Goal: Transaction & Acquisition: Book appointment/travel/reservation

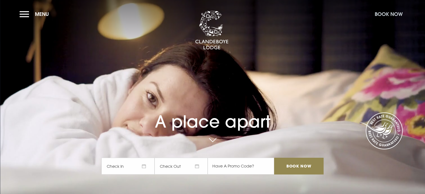
click at [384, 13] on button "Book Now" at bounding box center [388, 14] width 33 height 12
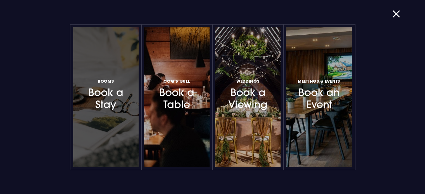
click at [114, 96] on h3 "Rooms Book a Stay" at bounding box center [106, 94] width 49 height 33
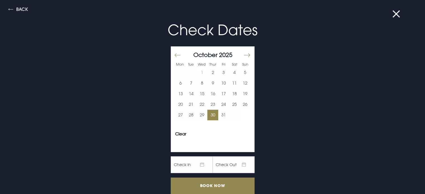
click at [207, 113] on button "30" at bounding box center [212, 115] width 11 height 11
click at [218, 115] on button "31" at bounding box center [223, 115] width 11 height 11
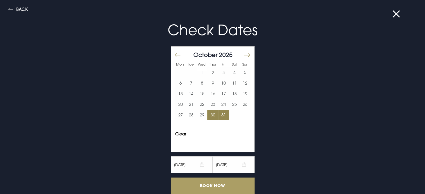
click at [210, 185] on input "Book Now" at bounding box center [213, 186] width 84 height 16
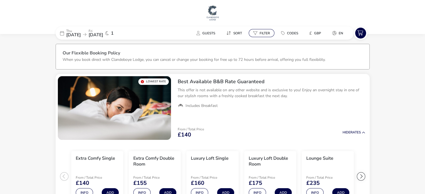
click at [263, 31] on span "Filter" at bounding box center [264, 33] width 10 height 4
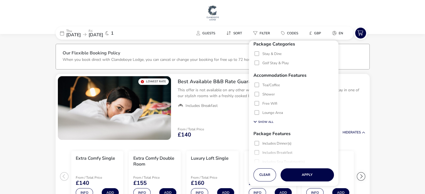
scroll to position [68, 0]
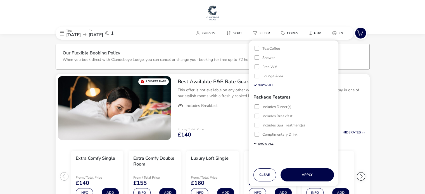
click at [271, 143] on button "Show All" at bounding box center [263, 143] width 20 height 6
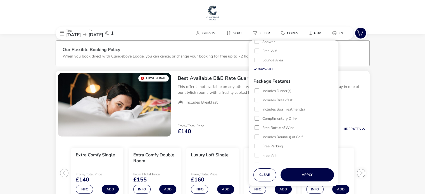
scroll to position [2, 0]
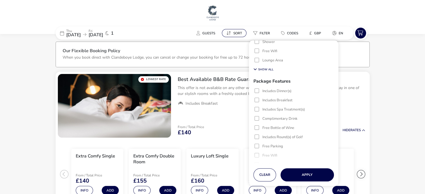
click at [236, 31] on span "Sort" at bounding box center [237, 33] width 9 height 4
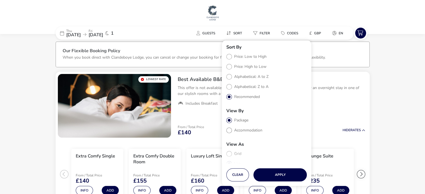
click at [229, 130] on label "Accommodation" at bounding box center [244, 130] width 36 height 5
radio input "true"
click at [283, 175] on button "Apply" at bounding box center [279, 174] width 53 height 13
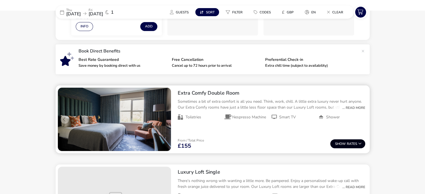
click at [346, 142] on button "Show Rates" at bounding box center [347, 143] width 35 height 9
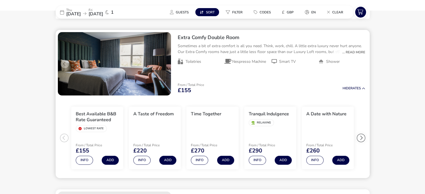
scroll to position [224, 0]
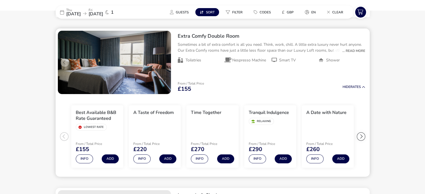
click at [362, 138] on div at bounding box center [360, 136] width 8 height 8
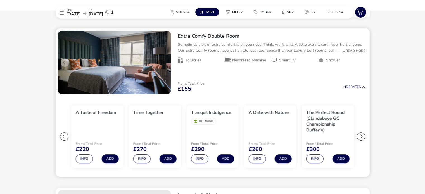
click at [362, 138] on div at bounding box center [360, 136] width 8 height 8
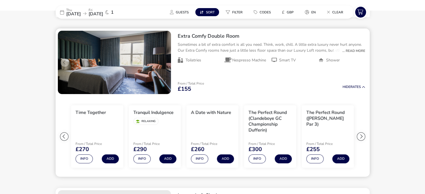
click at [362, 138] on div at bounding box center [360, 136] width 8 height 8
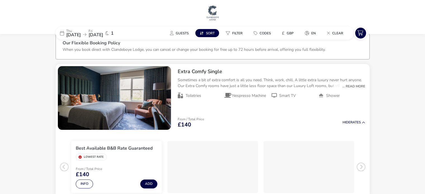
scroll to position [0, 0]
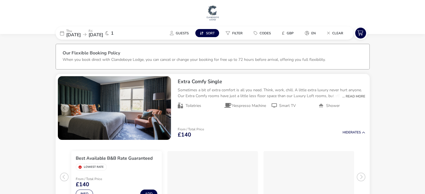
click at [208, 31] on span "Sort" at bounding box center [210, 33] width 9 height 4
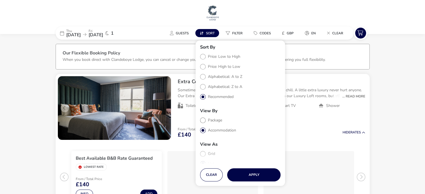
click at [203, 120] on label "Package" at bounding box center [211, 120] width 22 height 5
radio input "true"
click at [255, 174] on button "Apply" at bounding box center [253, 174] width 53 height 13
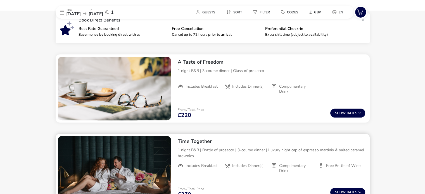
scroll to position [185, 0]
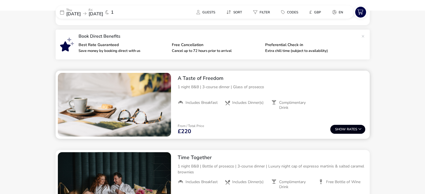
click at [345, 128] on span "Show" at bounding box center [341, 130] width 12 height 4
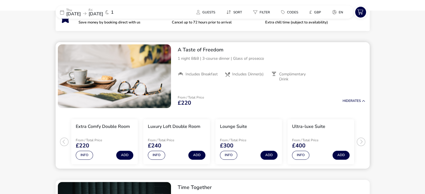
scroll to position [223, 0]
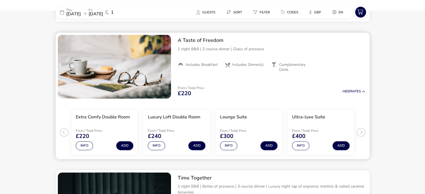
click at [65, 129] on ul "Extra Comfy Double Room From / Total Price £220 Info Add Luxury Loft Double Roo…" at bounding box center [213, 130] width 314 height 58
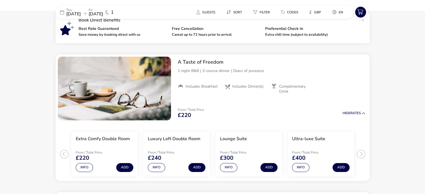
scroll to position [193, 0]
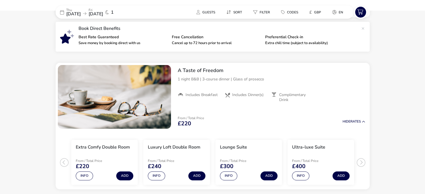
click at [114, 11] on span "1" at bounding box center [112, 12] width 3 height 4
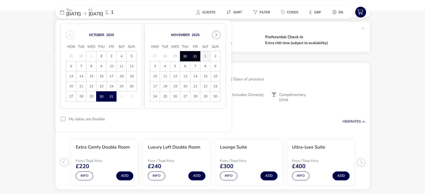
click at [204, 54] on span "1" at bounding box center [205, 56] width 10 height 10
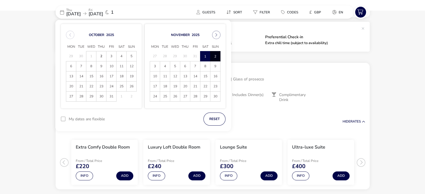
click at [212, 56] on span "2" at bounding box center [215, 56] width 10 height 10
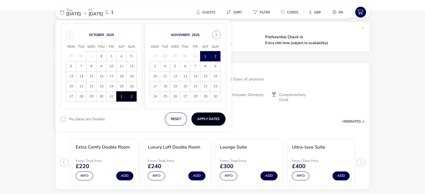
click at [212, 119] on button "Apply Dates" at bounding box center [208, 118] width 34 height 13
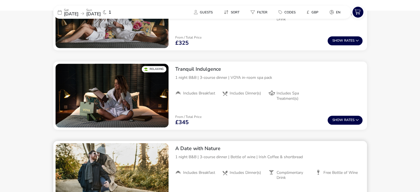
scroll to position [335, 0]
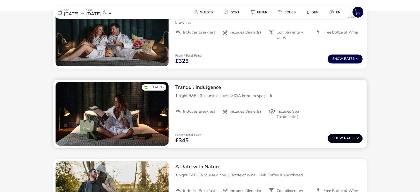
click at [358, 136] on icon at bounding box center [357, 137] width 3 height 3
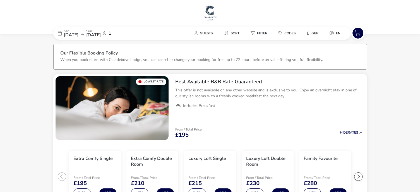
scroll to position [0, 0]
click at [101, 33] on span "02 Nov 2025" at bounding box center [93, 35] width 15 height 6
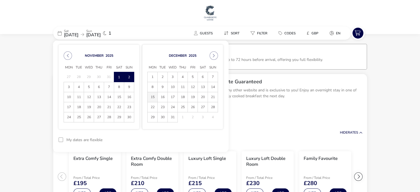
click at [156, 97] on span "15" at bounding box center [153, 97] width 10 height 10
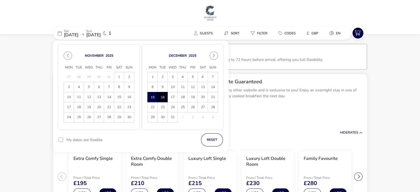
click at [164, 97] on span "16" at bounding box center [163, 97] width 10 height 10
click at [209, 140] on button "Apply Dates" at bounding box center [206, 139] width 34 height 13
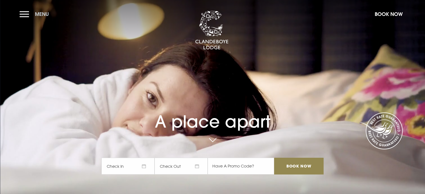
click at [22, 12] on button "Menu" at bounding box center [36, 14] width 32 height 12
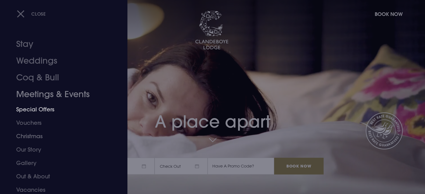
click at [40, 108] on link "Special Offers" at bounding box center [60, 109] width 88 height 13
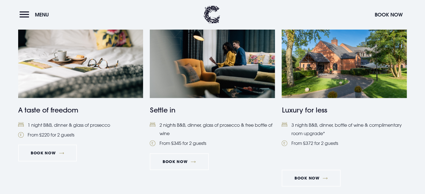
scroll to position [251, 0]
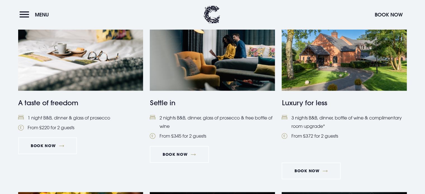
click at [364, 149] on p at bounding box center [343, 150] width 125 height 8
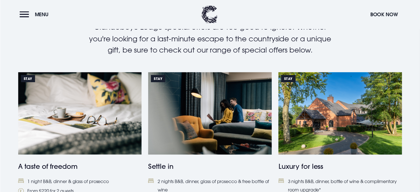
scroll to position [223, 0]
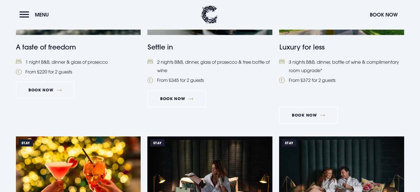
scroll to position [251, 0]
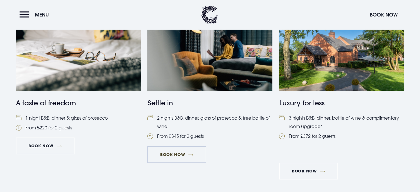
click at [178, 153] on link "Book Now" at bounding box center [176, 154] width 59 height 17
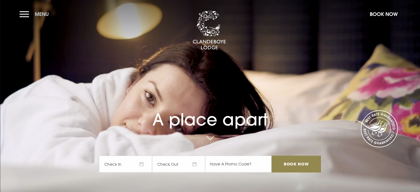
click at [25, 14] on button "Menu" at bounding box center [36, 14] width 32 height 12
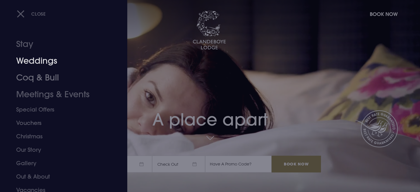
click at [36, 64] on link "Weddings" at bounding box center [60, 60] width 88 height 17
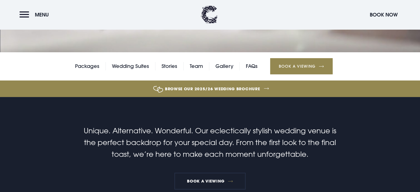
scroll to position [140, 0]
click at [90, 63] on link "Packages" at bounding box center [87, 66] width 24 height 8
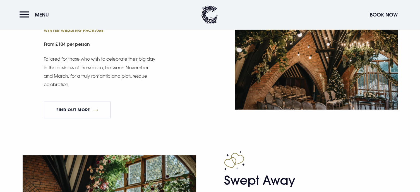
scroll to position [670, 0]
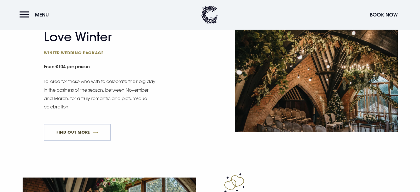
click at [74, 130] on link "FIND OUT MORE" at bounding box center [77, 132] width 67 height 17
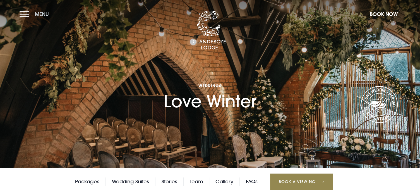
click at [26, 12] on button "Menu" at bounding box center [36, 14] width 32 height 12
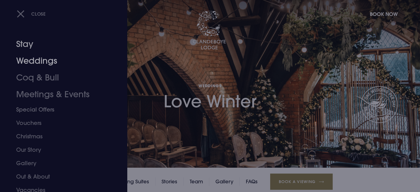
click at [26, 45] on link "Stay" at bounding box center [60, 44] width 88 height 17
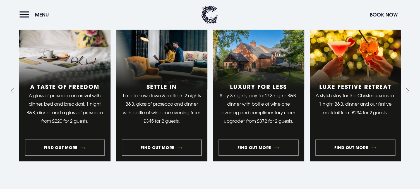
scroll to position [447, 0]
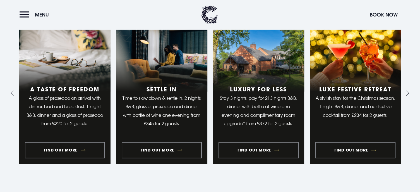
click at [408, 91] on icon "Next slide" at bounding box center [406, 92] width 5 height 5
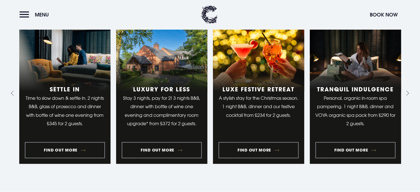
click at [8, 92] on section "Relax and reconnect Staycation experiences Escape to the countryside and enjoy …" at bounding box center [210, 57] width 420 height 270
click at [163, 100] on link "3 of 10" at bounding box center [161, 93] width 91 height 141
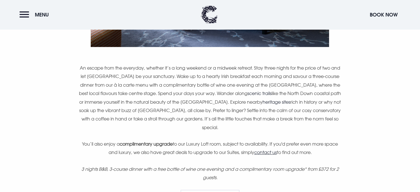
scroll to position [335, 0]
